Goal: Task Accomplishment & Management: Book appointment/travel/reservation

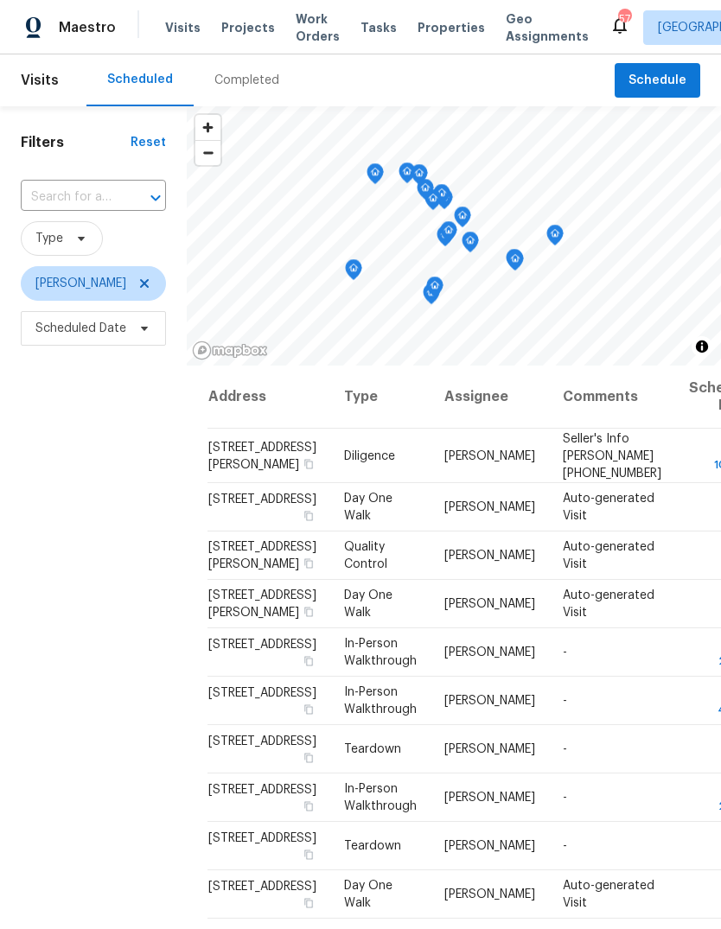
scroll to position [2, 0]
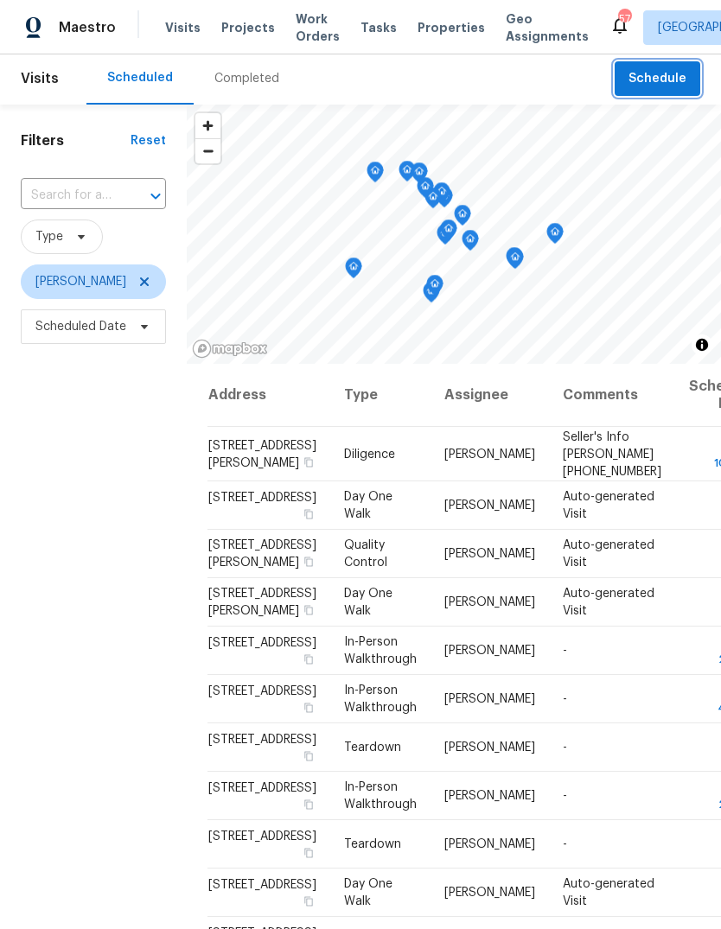
click at [654, 82] on span "Schedule" at bounding box center [658, 79] width 58 height 22
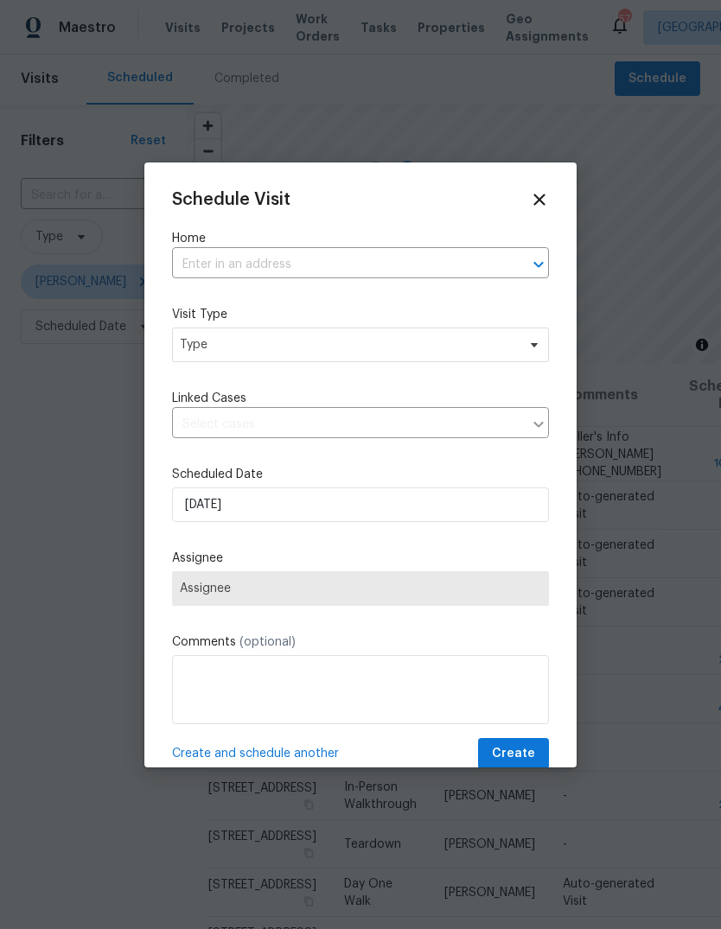
click at [378, 265] on input "text" at bounding box center [336, 265] width 329 height 27
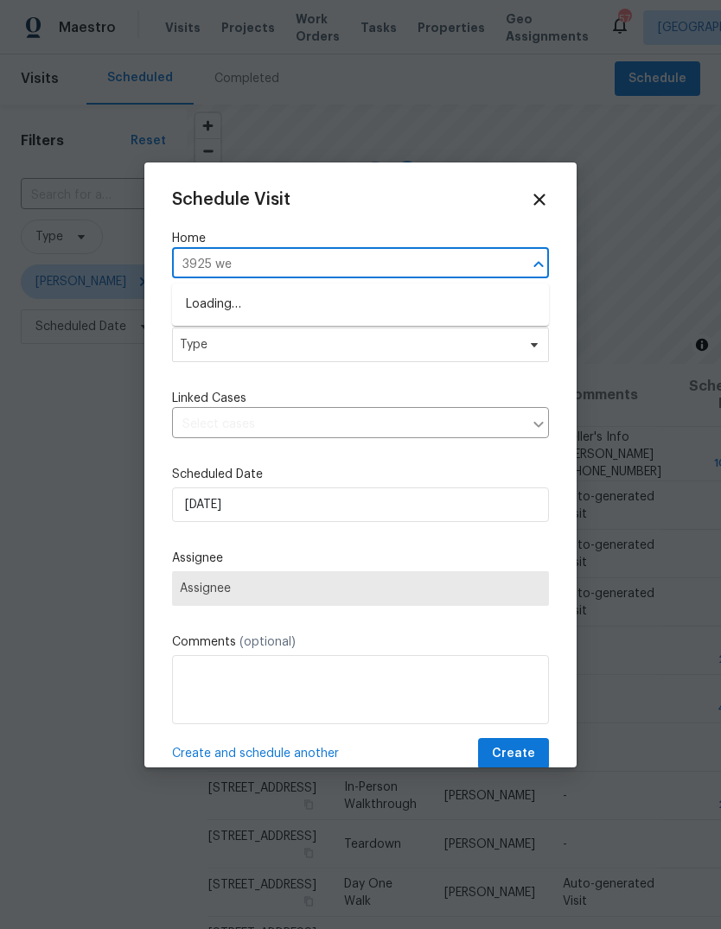
type input "3925 wed"
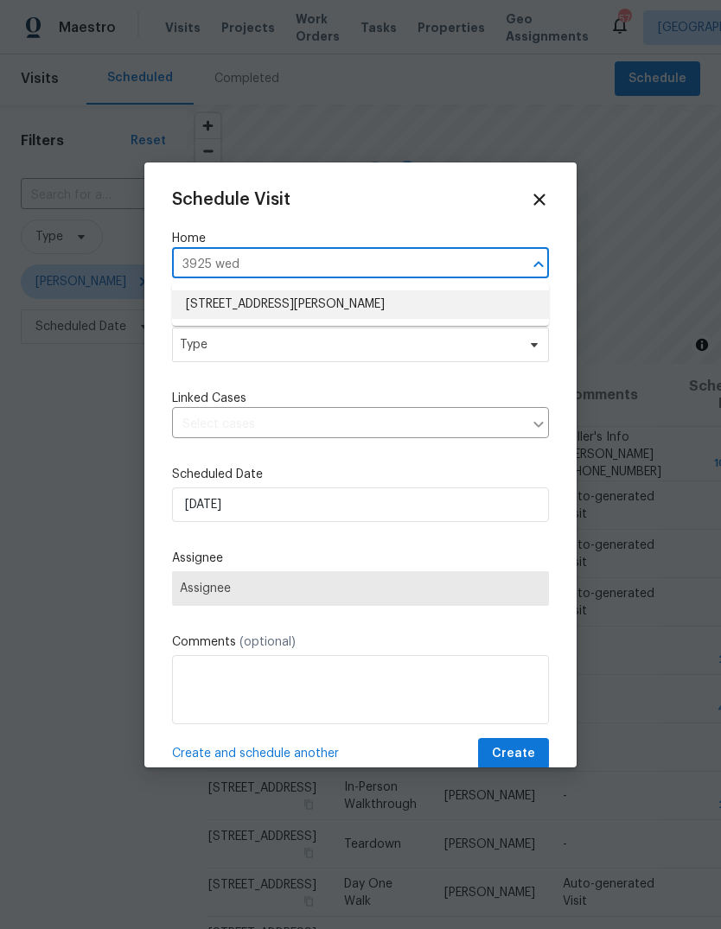
click at [418, 314] on li "[STREET_ADDRESS][PERSON_NAME]" at bounding box center [360, 304] width 377 height 29
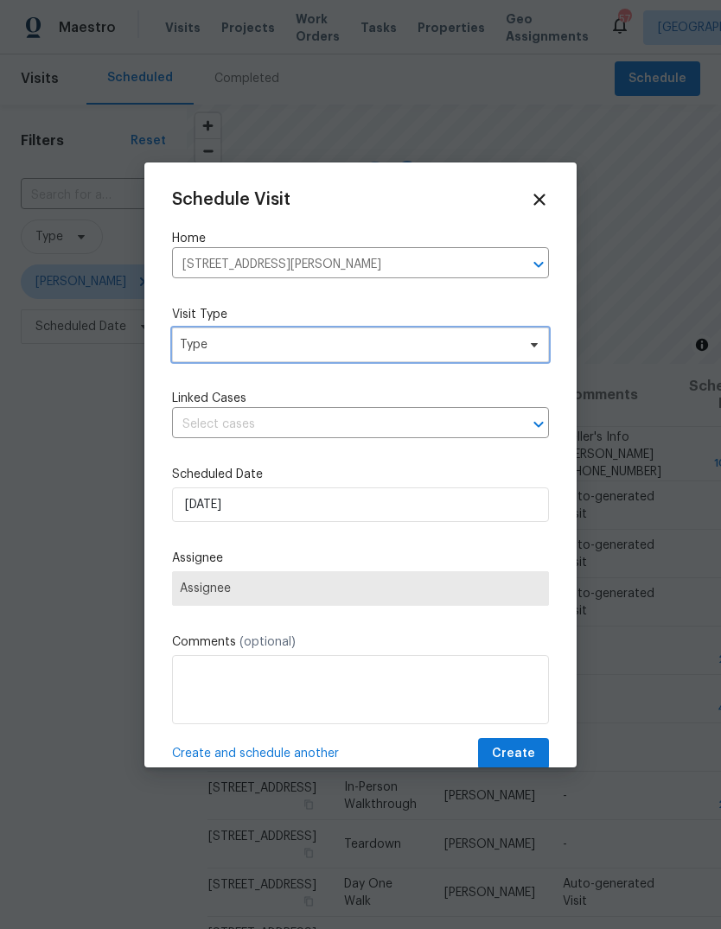
click at [386, 361] on span "Type" at bounding box center [360, 345] width 377 height 35
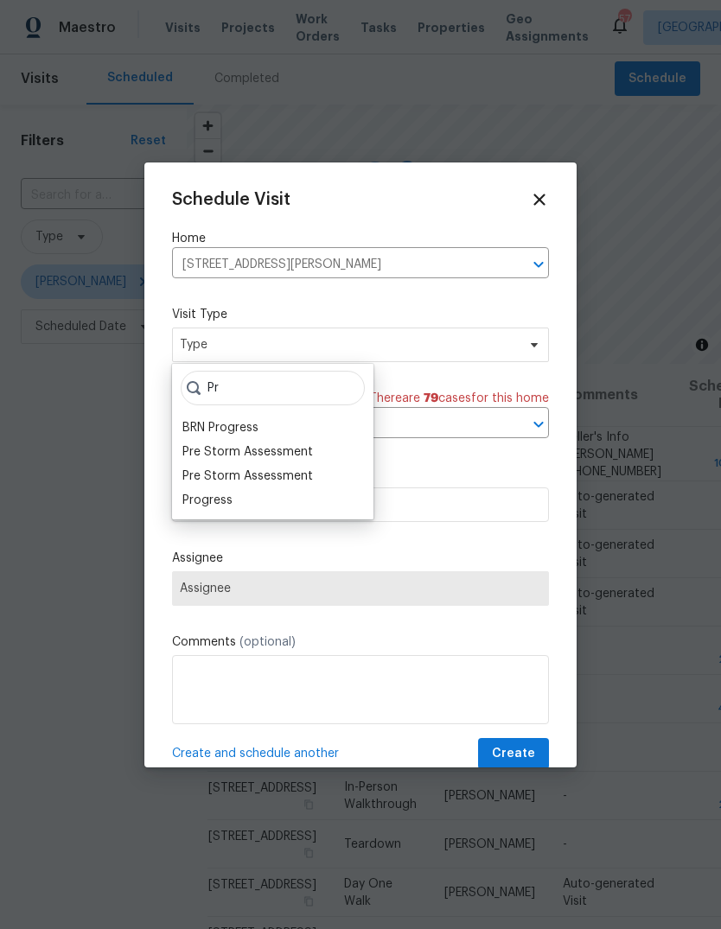
type input "Pr"
click at [269, 508] on div "Progress" at bounding box center [272, 500] width 191 height 24
click at [264, 503] on div "Progress" at bounding box center [272, 500] width 191 height 24
click at [225, 501] on div "Progress" at bounding box center [207, 500] width 50 height 17
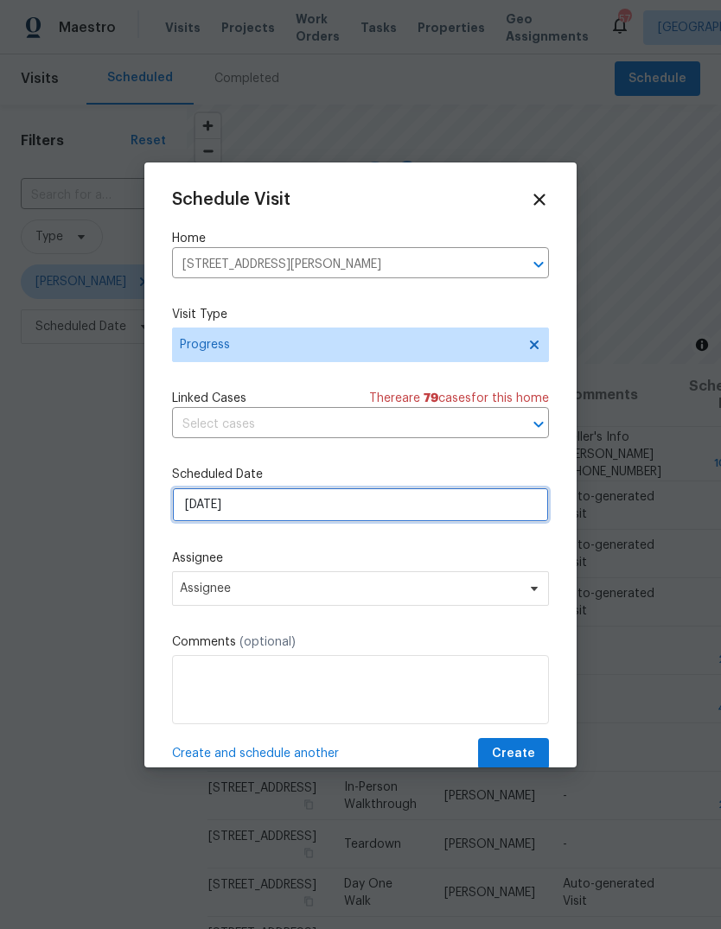
click at [266, 500] on input "[DATE]" at bounding box center [360, 505] width 377 height 35
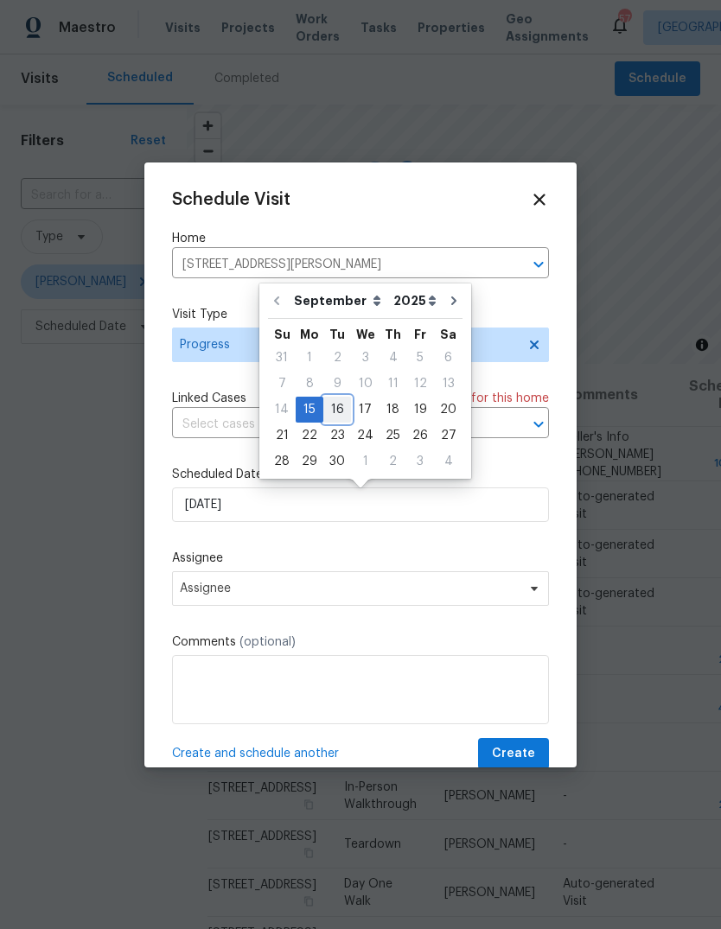
click at [335, 416] on div "16" at bounding box center [337, 410] width 28 height 24
type input "[DATE]"
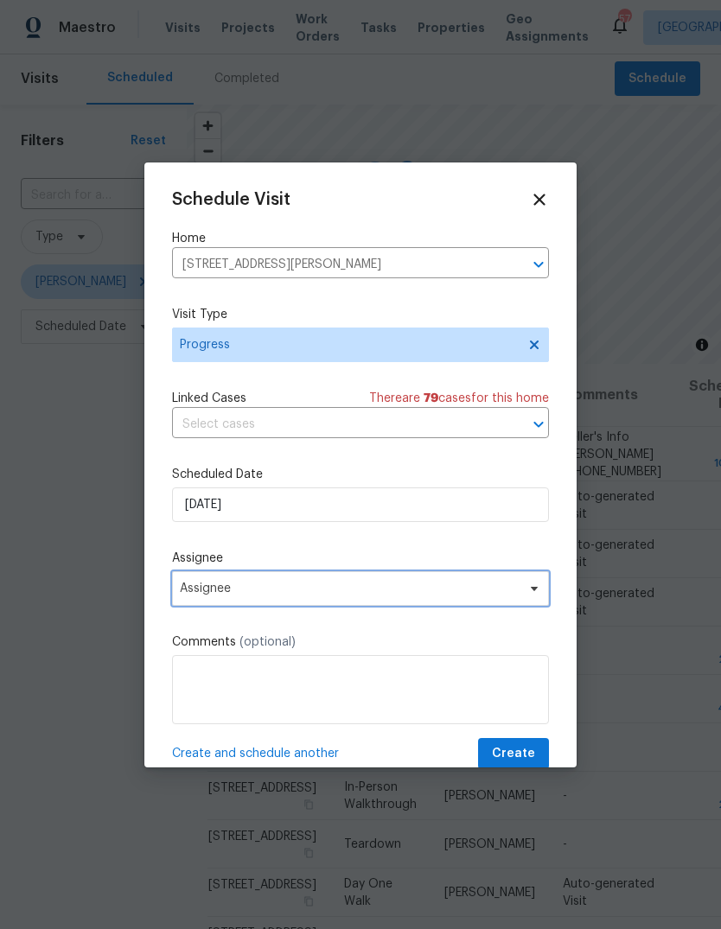
click at [346, 596] on span "Assignee" at bounding box center [349, 589] width 339 height 14
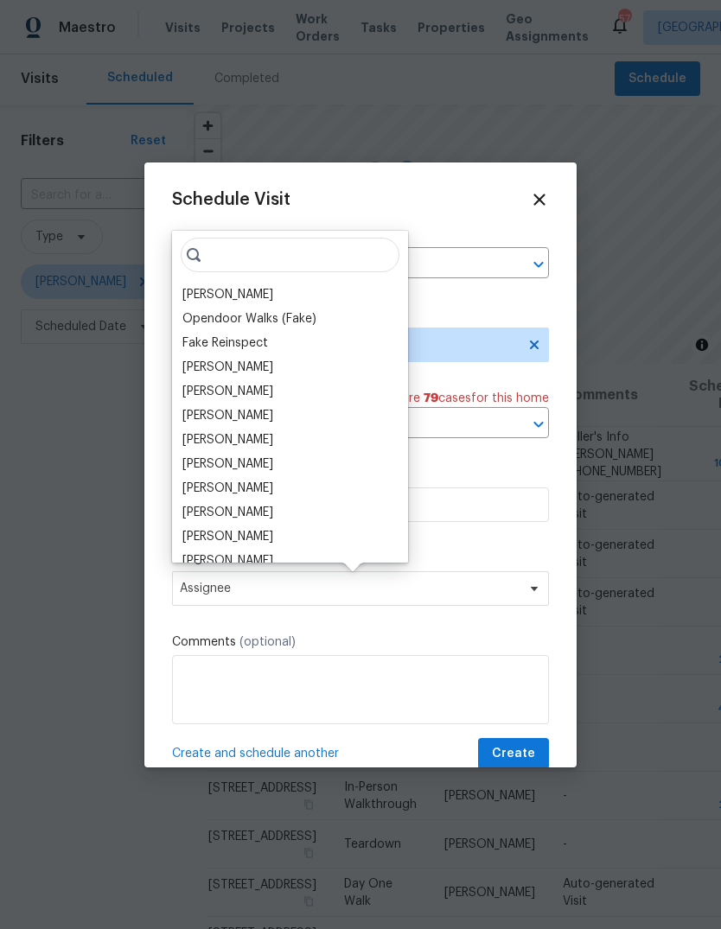
click at [250, 294] on div "[PERSON_NAME]" at bounding box center [227, 294] width 91 height 17
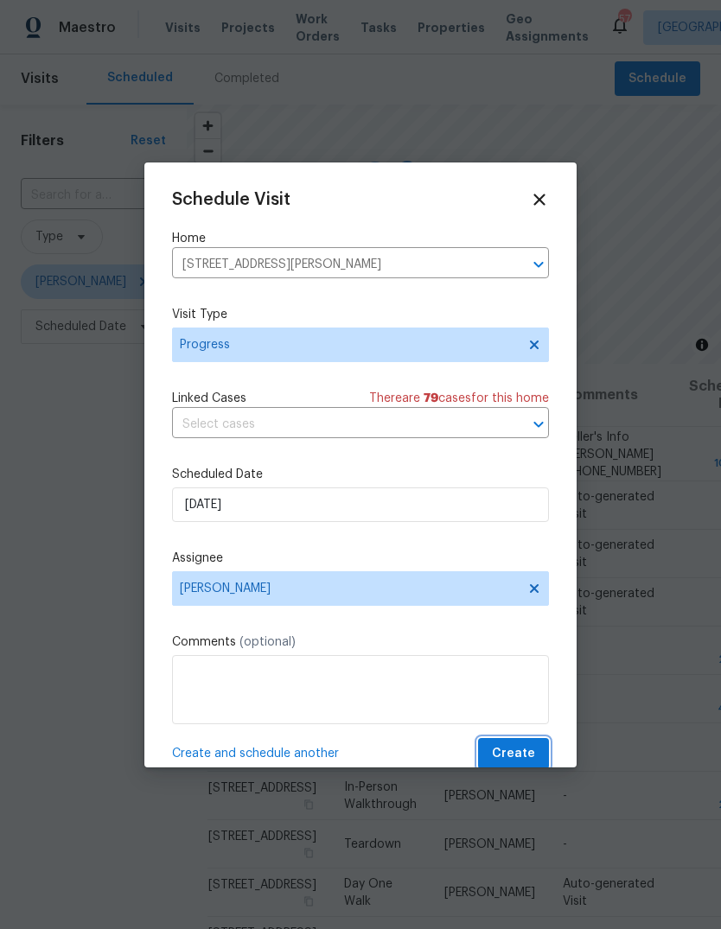
click at [520, 760] on span "Create" at bounding box center [513, 755] width 43 height 22
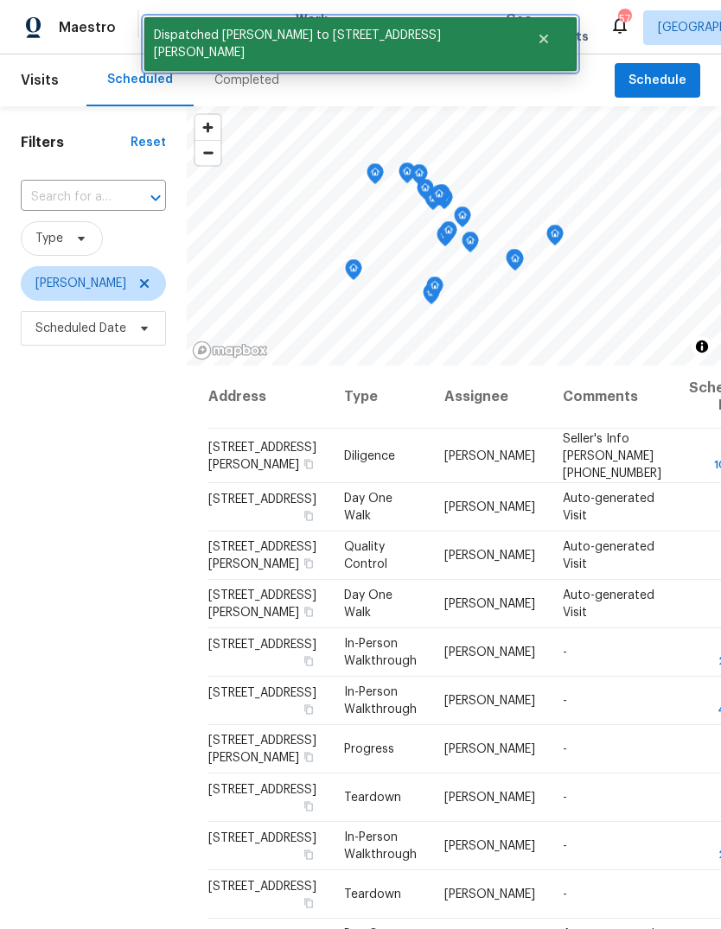
click at [539, 41] on icon "Close" at bounding box center [543, 39] width 9 height 9
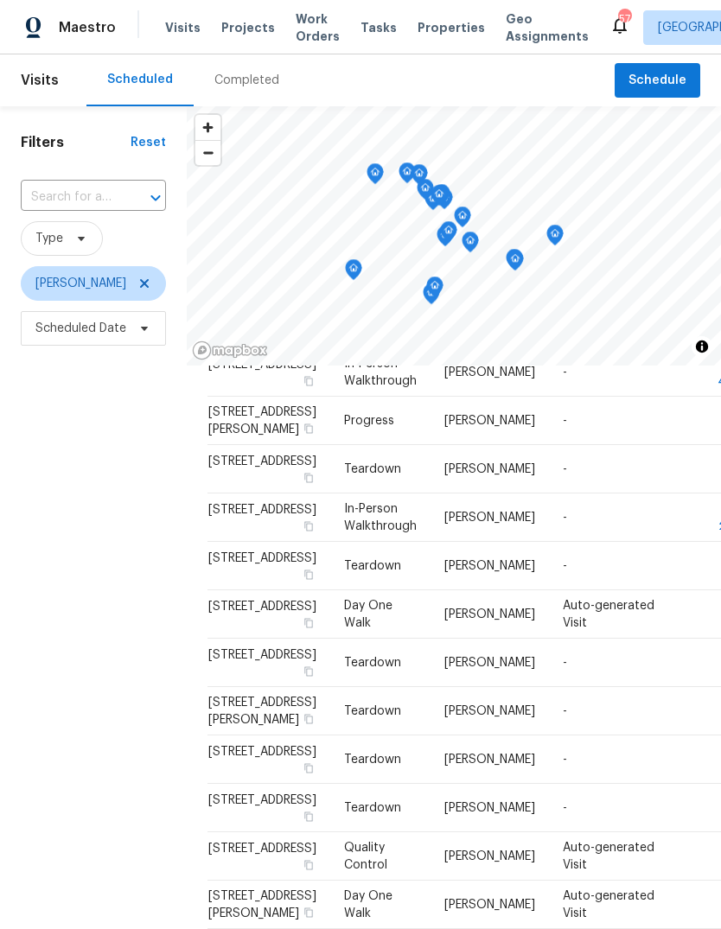
scroll to position [334, 0]
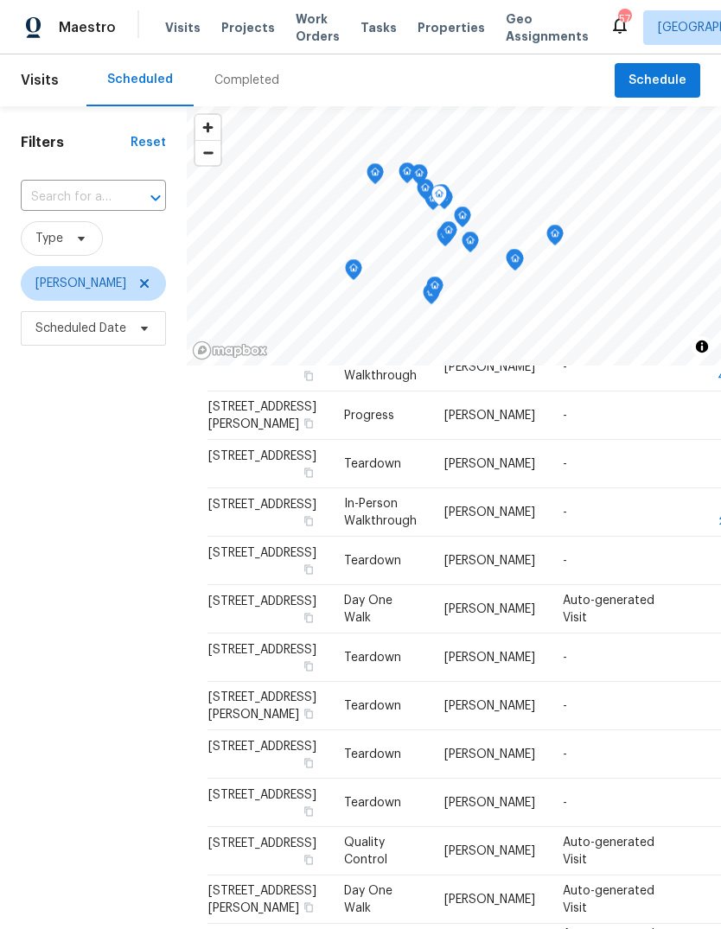
click at [0, 0] on icon at bounding box center [0, 0] width 0 height 0
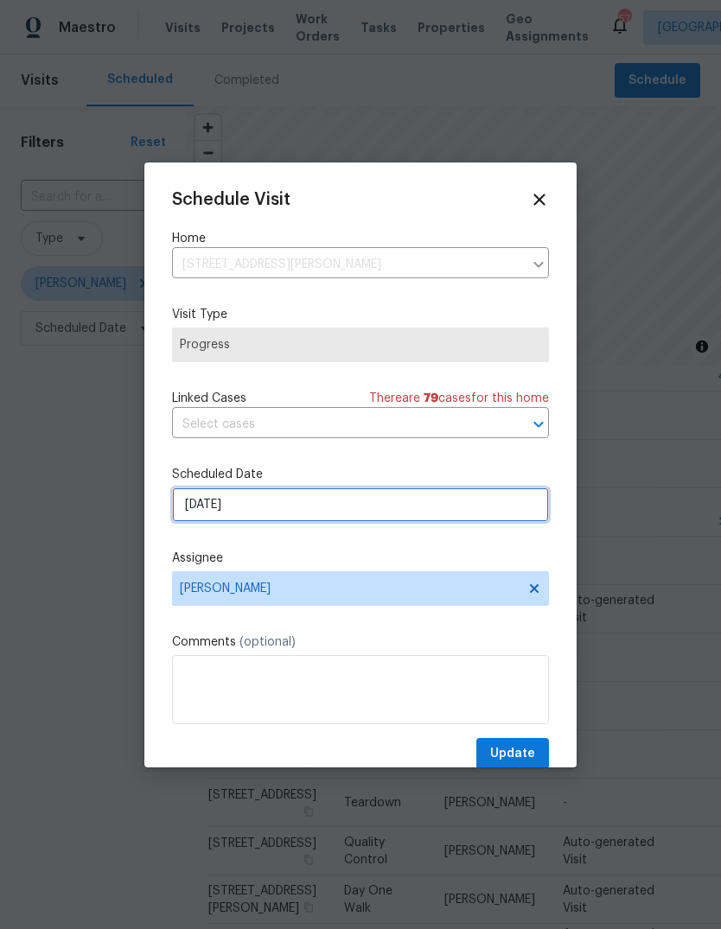
click at [285, 507] on input "[DATE]" at bounding box center [360, 505] width 377 height 35
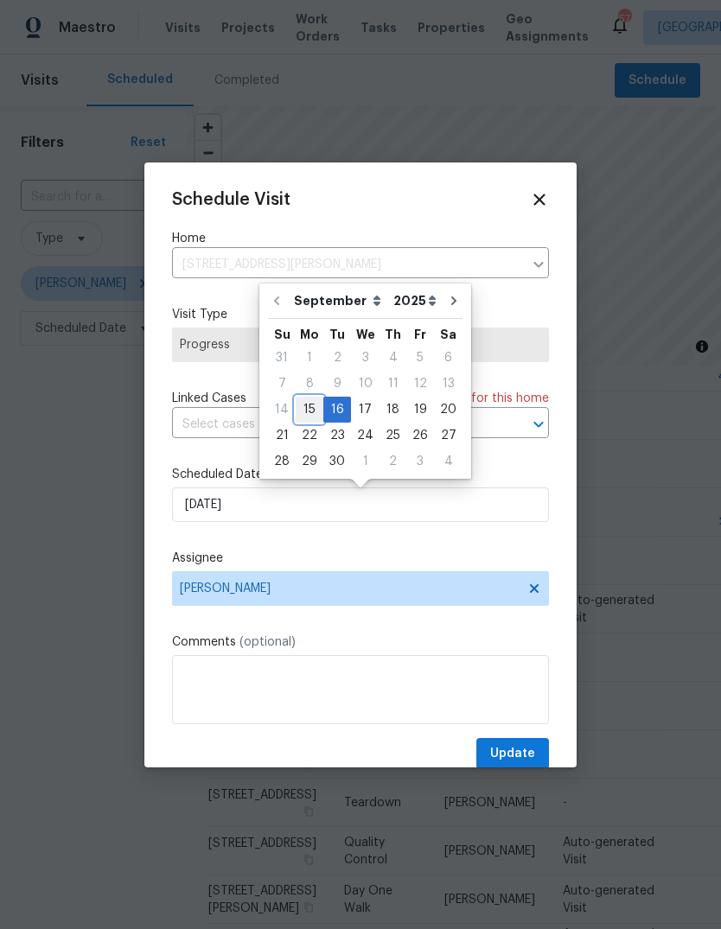
click at [310, 408] on div "15" at bounding box center [310, 410] width 28 height 24
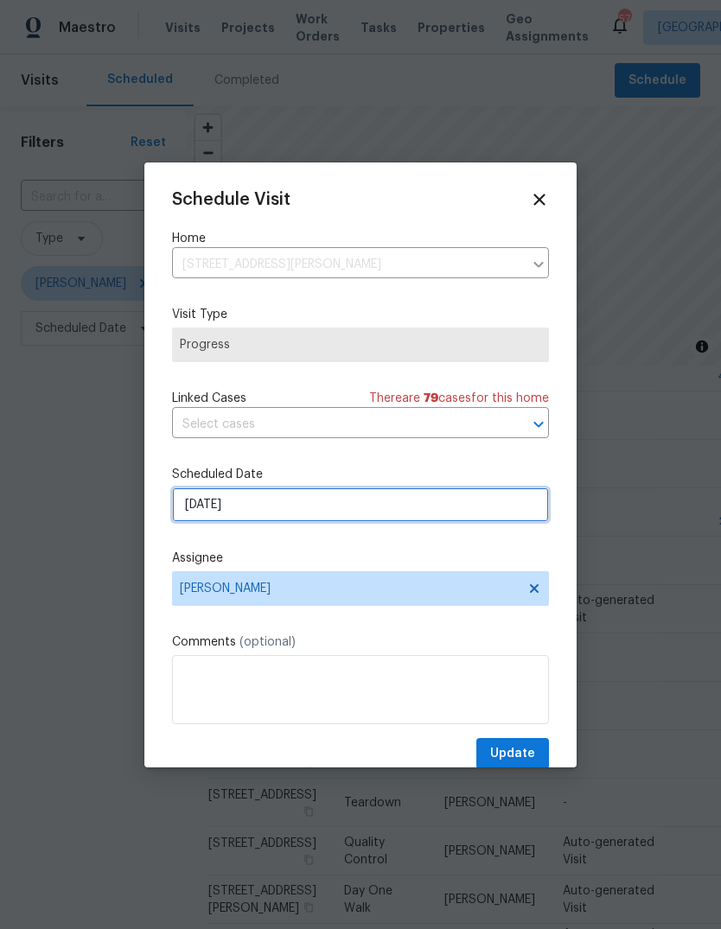
click at [312, 522] on input "[DATE]" at bounding box center [360, 505] width 377 height 35
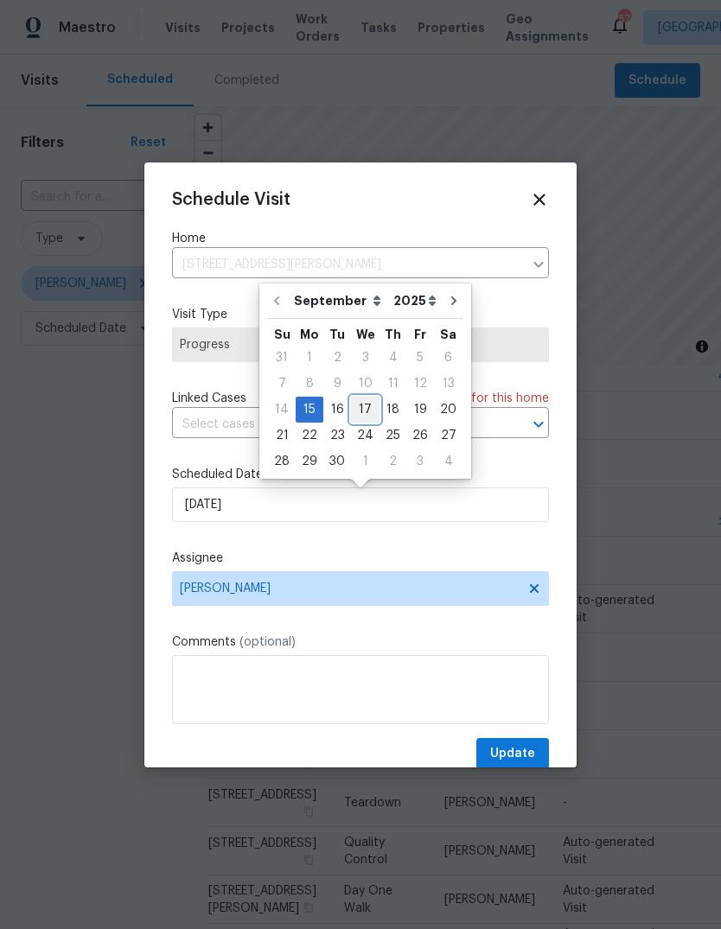
click at [363, 405] on div "17" at bounding box center [365, 410] width 29 height 24
type input "[DATE]"
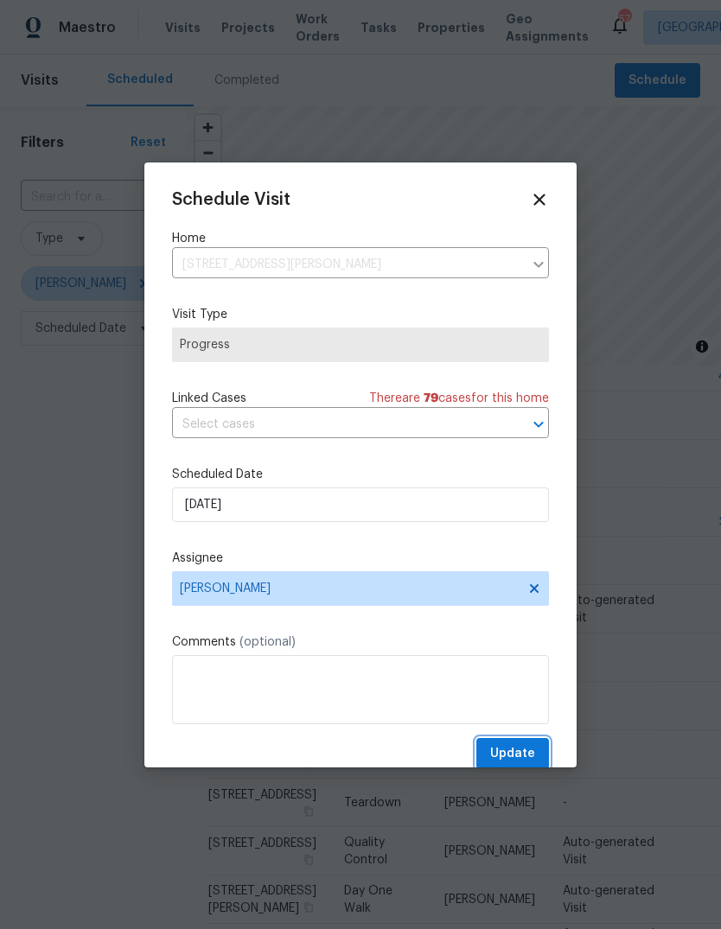
click at [514, 758] on span "Update" at bounding box center [512, 755] width 45 height 22
